Goal: Find contact information: Find contact information

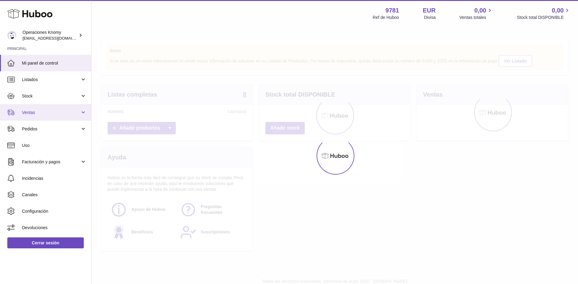
click at [37, 120] on link "Ventas" at bounding box center [45, 112] width 91 height 16
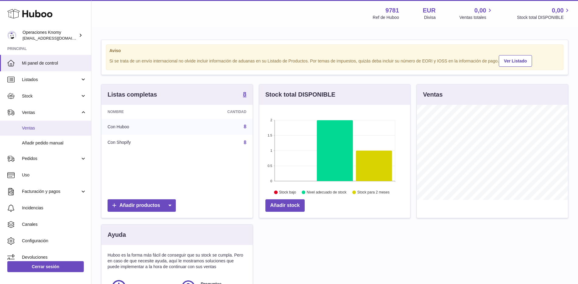
click at [36, 127] on span "Ventas" at bounding box center [54, 128] width 65 height 6
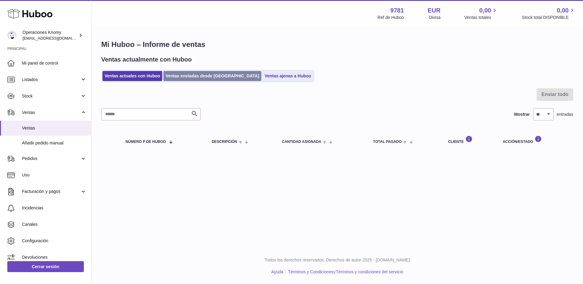
drag, startPoint x: 0, startPoint y: 0, endPoint x: 184, endPoint y: 79, distance: 200.1
click at [184, 79] on div "Menú Huboo 9781 Ref de Huboo EUR Divisa 0,00 Ventas totales 0,00 Stock total DI…" at bounding box center [337, 82] width 492 height 165
click at [159, 113] on input "text" at bounding box center [150, 114] width 99 height 12
click at [168, 78] on link "Ventas enviadas desde [GEOGRAPHIC_DATA]" at bounding box center [212, 76] width 98 height 10
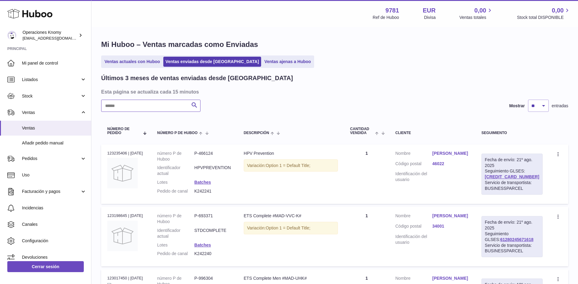
click at [141, 107] on input "text" at bounding box center [150, 106] width 99 height 12
paste input "*******"
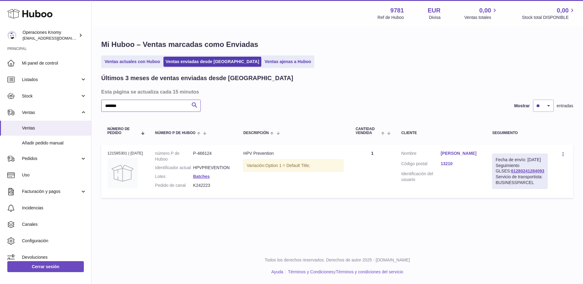
drag, startPoint x: 128, startPoint y: 106, endPoint x: 106, endPoint y: 106, distance: 22.6
click at [106, 106] on input "*******" at bounding box center [150, 106] width 99 height 12
drag, startPoint x: 207, startPoint y: 186, endPoint x: 192, endPoint y: 188, distance: 14.7
click at [192, 188] on dl "número P de Huboo P-466124 Identificador actual HPVPREVENTION Lotes Batches Ped…" at bounding box center [193, 171] width 76 height 41
copy dl "K242223"
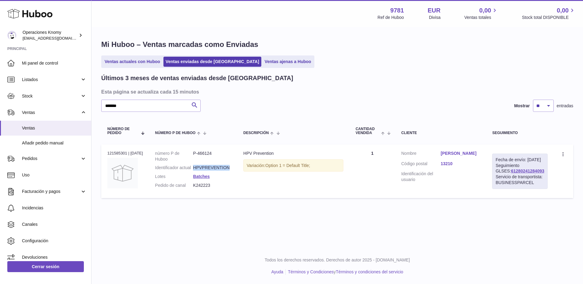
drag, startPoint x: 231, startPoint y: 167, endPoint x: 194, endPoint y: 169, distance: 37.2
click at [194, 169] on td "número P de Huboo P-466124 Identificador actual HPVPREVENTION Lotes Batches Ped…" at bounding box center [193, 172] width 88 height 54
copy dd "HPVPREVENTION"
click at [464, 156] on link "Victoria Muñoz Garcia Filoso" at bounding box center [460, 154] width 39 height 6
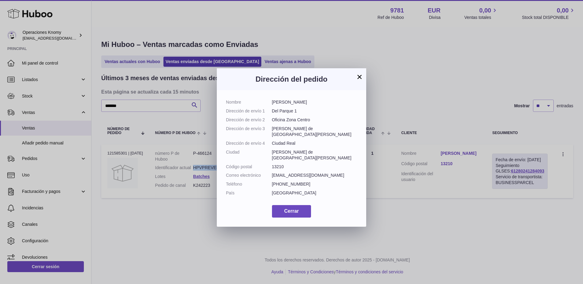
drag, startPoint x: 332, startPoint y: 103, endPoint x: 271, endPoint y: 102, distance: 60.7
click at [271, 102] on dl "Nombre Victoria Muñoz Garcia Filoso Dirección de envío 1 Del Parque 1 Dirección…" at bounding box center [291, 149] width 131 height 100
copy dl "Victoria Muñoz Garcia Filoso"
drag, startPoint x: 326, startPoint y: 165, endPoint x: 272, endPoint y: 166, distance: 53.7
click at [272, 173] on dd "mavi1992_7@hotmail.com" at bounding box center [314, 176] width 85 height 6
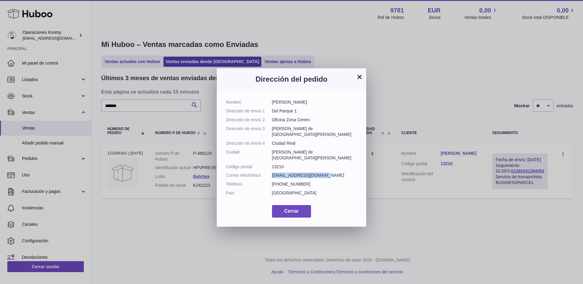
copy dd "mavi1992_7@hotmail.com"
click at [361, 73] on button "×" at bounding box center [359, 76] width 7 height 7
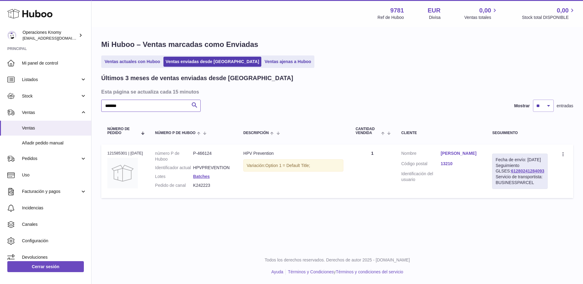
paste input "text"
drag, startPoint x: 150, startPoint y: 105, endPoint x: 96, endPoint y: 107, distance: 54.6
click at [96, 107] on div "Mi Huboo – Ventas marcadas como Enviadas Ventas actuales con Huboo Ventas envia…" at bounding box center [337, 120] width 492 height 186
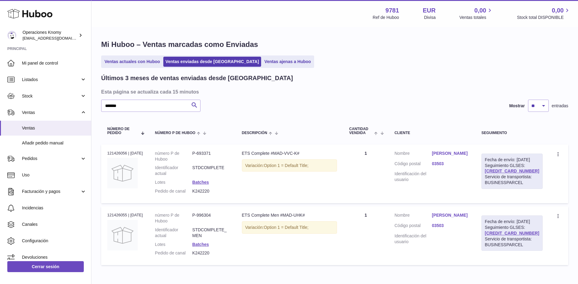
click at [468, 155] on link "andrea romero egea" at bounding box center [451, 154] width 38 height 6
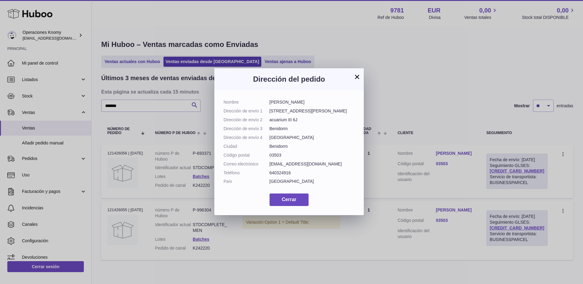
drag, startPoint x: 331, startPoint y: 164, endPoint x: 260, endPoint y: 164, distance: 71.4
click at [260, 164] on dl "Nombre andrea romero egea Dirección de envío 1 Avenida Juan Fuster Zaragoza 1 D…" at bounding box center [289, 143] width 131 height 88
copy dl "Correo electrónico andrearomeroegea@gmail.com"
click at [356, 77] on button "×" at bounding box center [356, 76] width 7 height 7
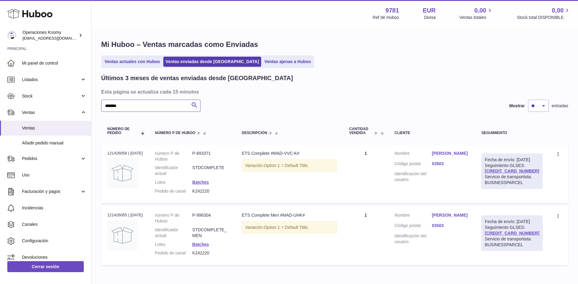
click at [126, 103] on input "*******" at bounding box center [150, 106] width 99 height 12
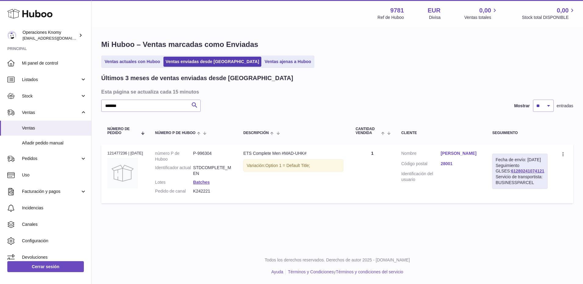
click at [457, 153] on link "Pablo Urgal florencio" at bounding box center [460, 154] width 39 height 6
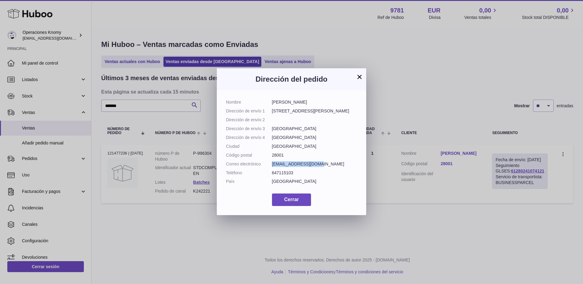
drag, startPoint x: 318, startPoint y: 164, endPoint x: 273, endPoint y: 166, distance: 45.8
click at [273, 166] on dd "pablo69br@gmail.com" at bounding box center [314, 164] width 85 height 6
copy dd "pablo69br@gmail.com"
click at [297, 179] on dd "Spain" at bounding box center [314, 182] width 85 height 6
drag, startPoint x: 321, startPoint y: 102, endPoint x: 266, endPoint y: 99, distance: 55.0
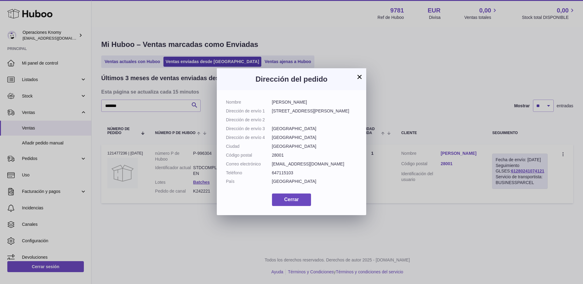
click at [266, 101] on dl "Nombre Pablo Urgal florencio Dirección de envío 1 Calle de Núñez de Balboa 11 D…" at bounding box center [291, 143] width 131 height 88
copy dl "Pablo Urgal florencio"
drag, startPoint x: 314, startPoint y: 164, endPoint x: 272, endPoint y: 166, distance: 42.7
click at [272, 166] on dd "pablo69br@gmail.com" at bounding box center [314, 164] width 85 height 6
copy dd "pablo69br@gmail.com"
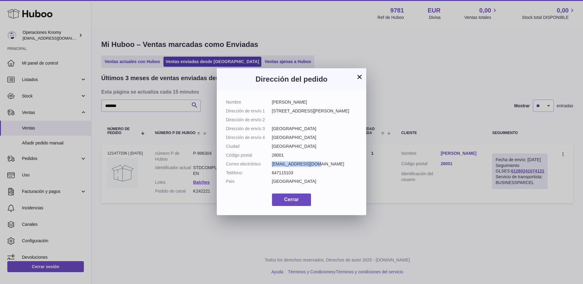
click at [359, 74] on button "×" at bounding box center [359, 76] width 7 height 7
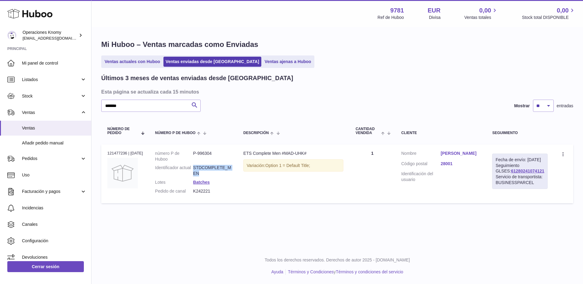
drag, startPoint x: 198, startPoint y: 167, endPoint x: 231, endPoint y: 171, distance: 32.2
click at [231, 171] on dd "STDCOMPLETE_MEN" at bounding box center [212, 171] width 38 height 12
copy dd "STDCOMPLETE_MEN"
drag, startPoint x: 207, startPoint y: 194, endPoint x: 191, endPoint y: 192, distance: 15.9
click at [191, 192] on dl "número P de Huboo P-996304 Identificador actual STDCOMPLETE_MEN Lotes Batches P…" at bounding box center [193, 174] width 76 height 47
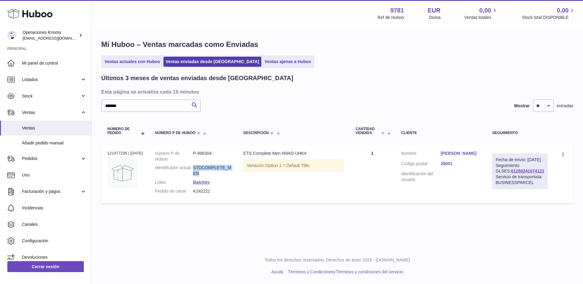
copy dl "K242221"
click at [154, 107] on input "*******" at bounding box center [150, 106] width 99 height 12
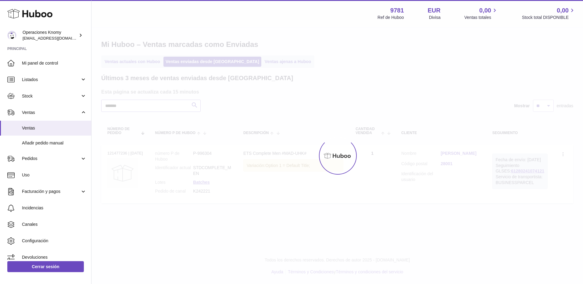
type input "*******"
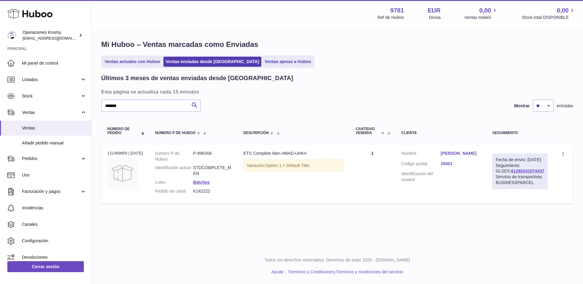
drag, startPoint x: 213, startPoint y: 189, endPoint x: 188, endPoint y: 191, distance: 25.0
click at [188, 191] on dl "número P de Huboo P-996304 Identificador actual STDCOMPLETE_MEN Lotes Batches P…" at bounding box center [193, 174] width 76 height 47
click at [252, 180] on td "Descripción ETS Complete Men #MAD-UHK# Variación: Option 1 = Default Title;" at bounding box center [293, 174] width 112 height 59
drag, startPoint x: 245, startPoint y: 153, endPoint x: 281, endPoint y: 152, distance: 36.0
click at [281, 152] on div "ETS Complete Men #MAD-UHK#" at bounding box center [293, 154] width 100 height 6
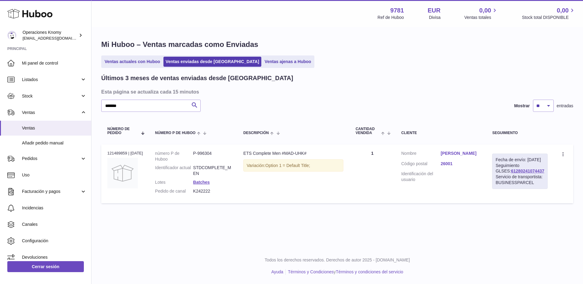
click at [463, 155] on link "Erico Gutierrez" at bounding box center [460, 154] width 39 height 6
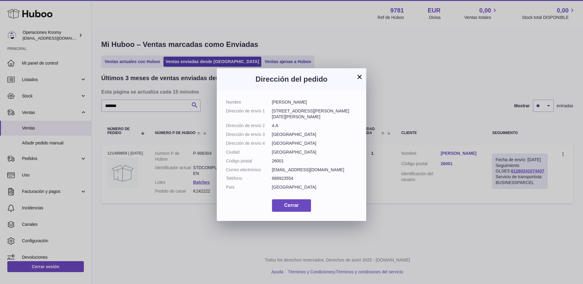
drag, startPoint x: 303, startPoint y: 104, endPoint x: 268, endPoint y: 105, distance: 35.1
click at [268, 105] on dl "Nombre Erico Gutierrez Dirección de envío 1 Calle Marqués de San Nicolás 122 Di…" at bounding box center [291, 146] width 131 height 94
click at [313, 103] on dd "Erico Gutierrez" at bounding box center [314, 102] width 85 height 6
click at [302, 103] on dd "Erico Gutierrez" at bounding box center [314, 102] width 85 height 6
drag, startPoint x: 302, startPoint y: 103, endPoint x: 270, endPoint y: 106, distance: 31.5
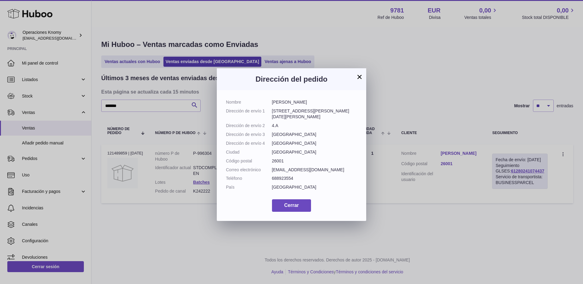
click at [270, 106] on dl "Nombre Erico Gutierrez Dirección de envío 1 Calle Marqués de San Nicolás 122 Di…" at bounding box center [291, 146] width 131 height 94
drag, startPoint x: 306, startPoint y: 167, endPoint x: 270, endPoint y: 166, distance: 36.9
click at [270, 166] on dl "Nombre Erico Gutierrez Dirección de envío 1 Calle Marqués de San Nicolás 122 Di…" at bounding box center [291, 146] width 131 height 94
